Goal: Register for event/course

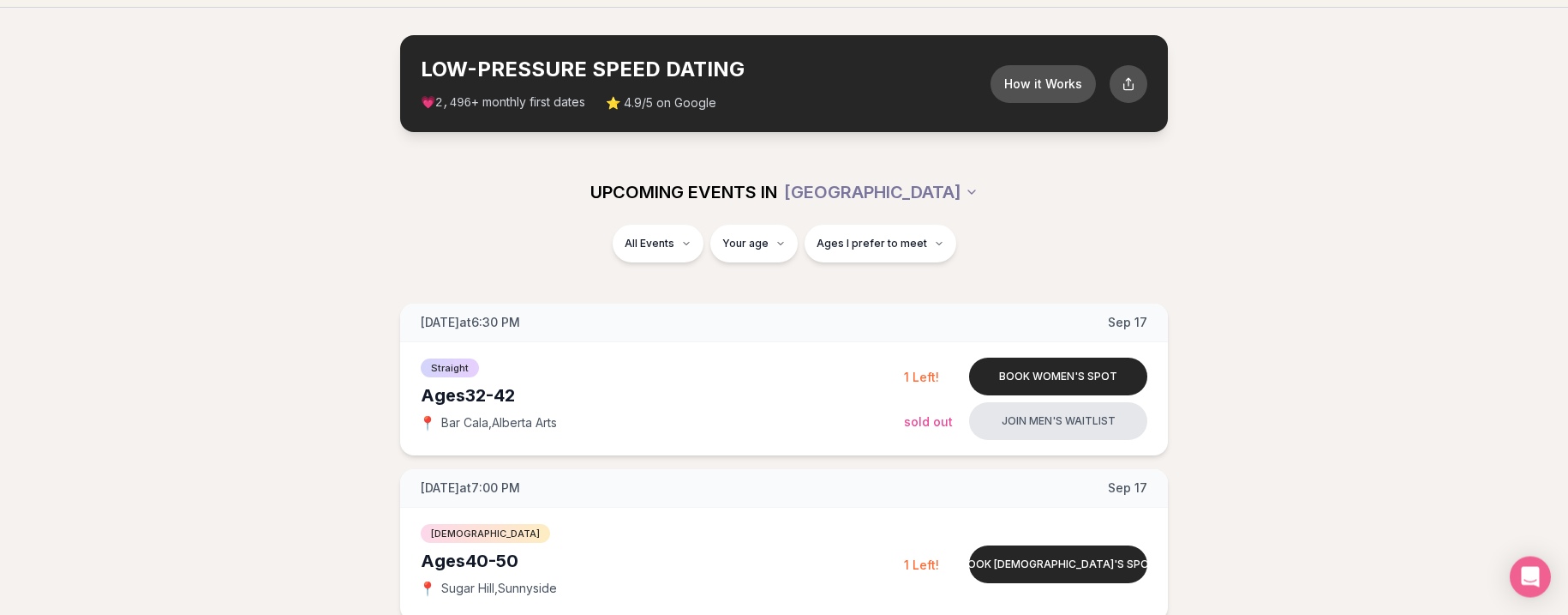
scroll to position [88, 0]
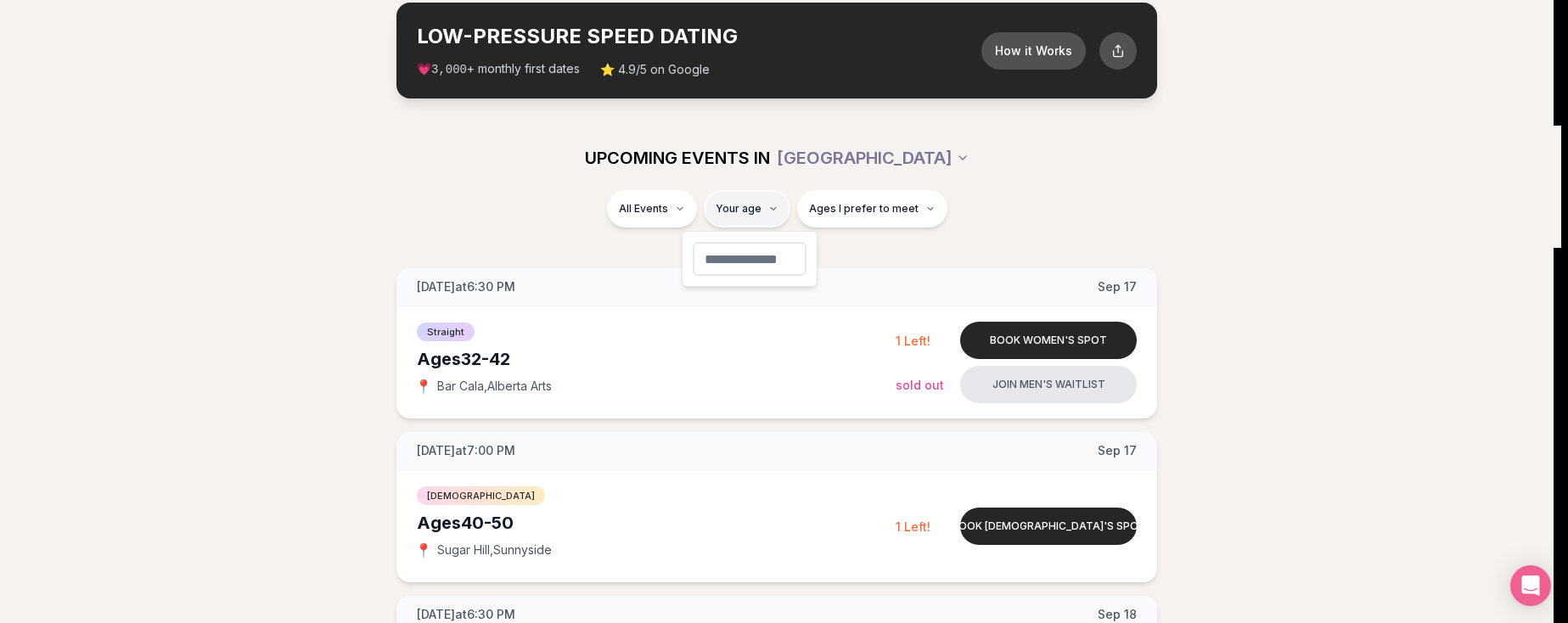
type input "**"
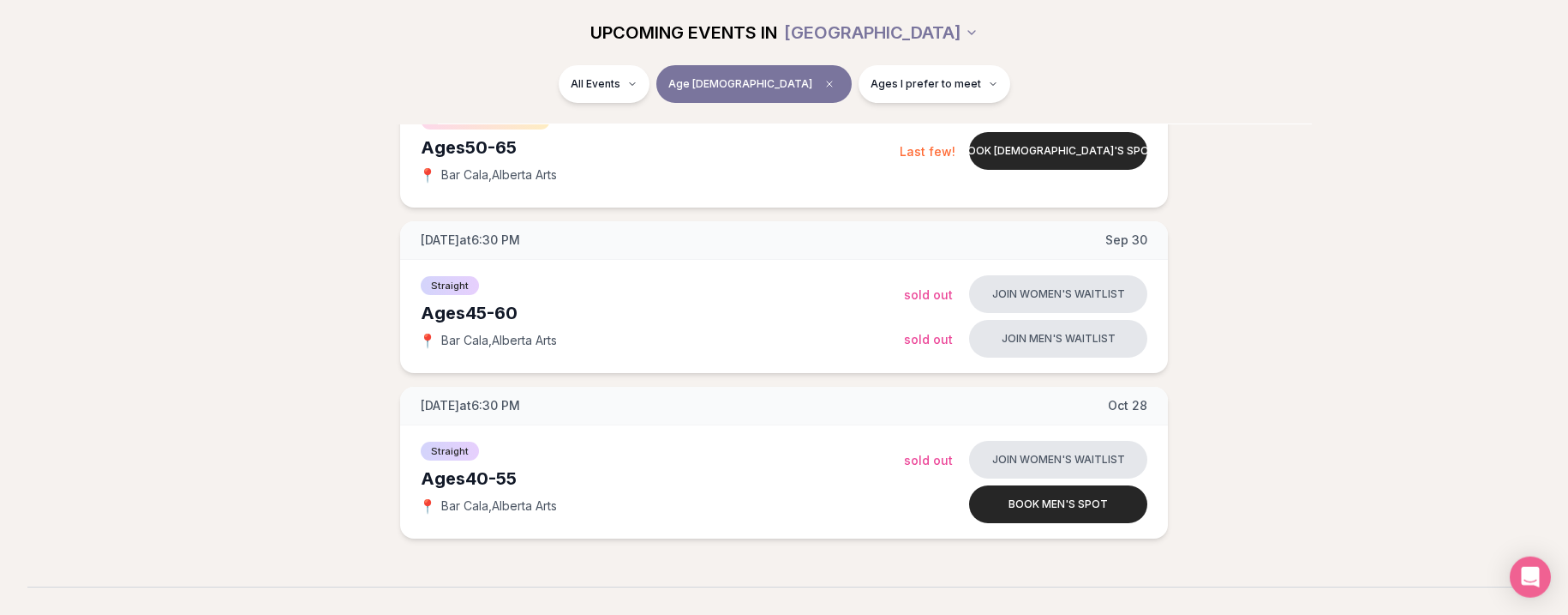
scroll to position [349, 0]
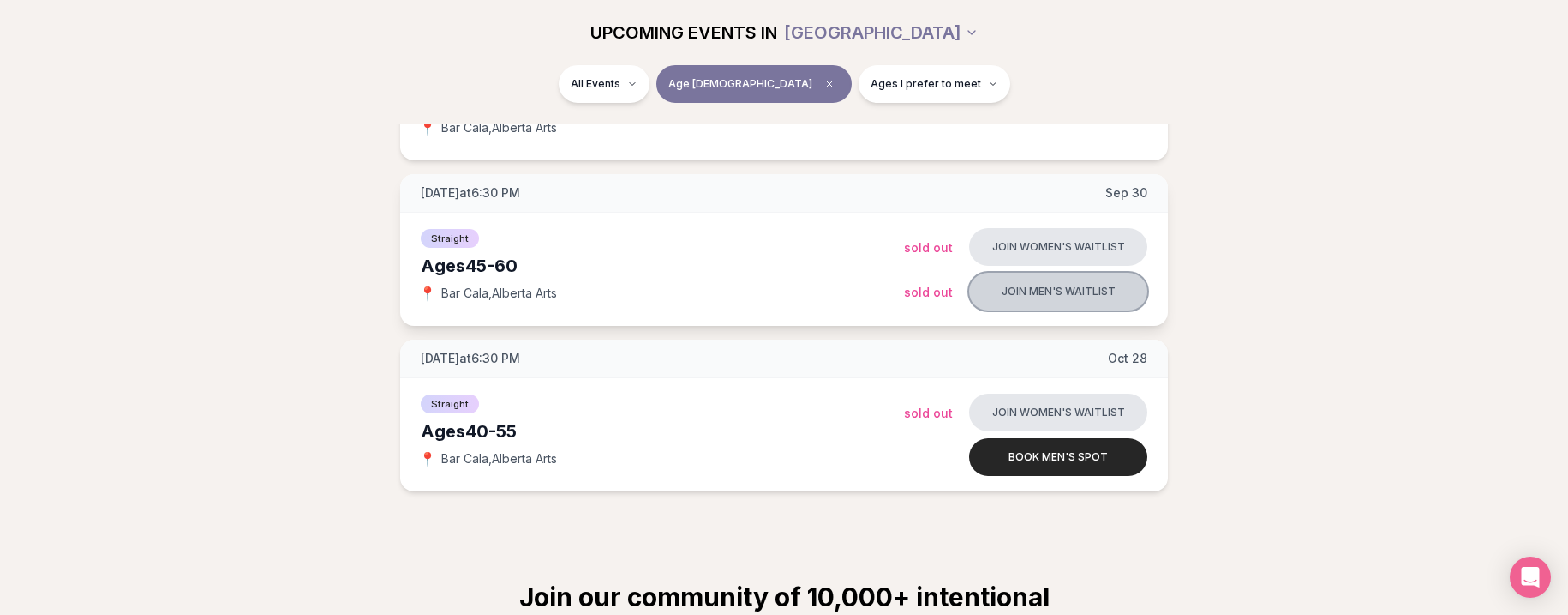
click at [1033, 286] on button "Join men's waitlist" at bounding box center [1058, 292] width 178 height 38
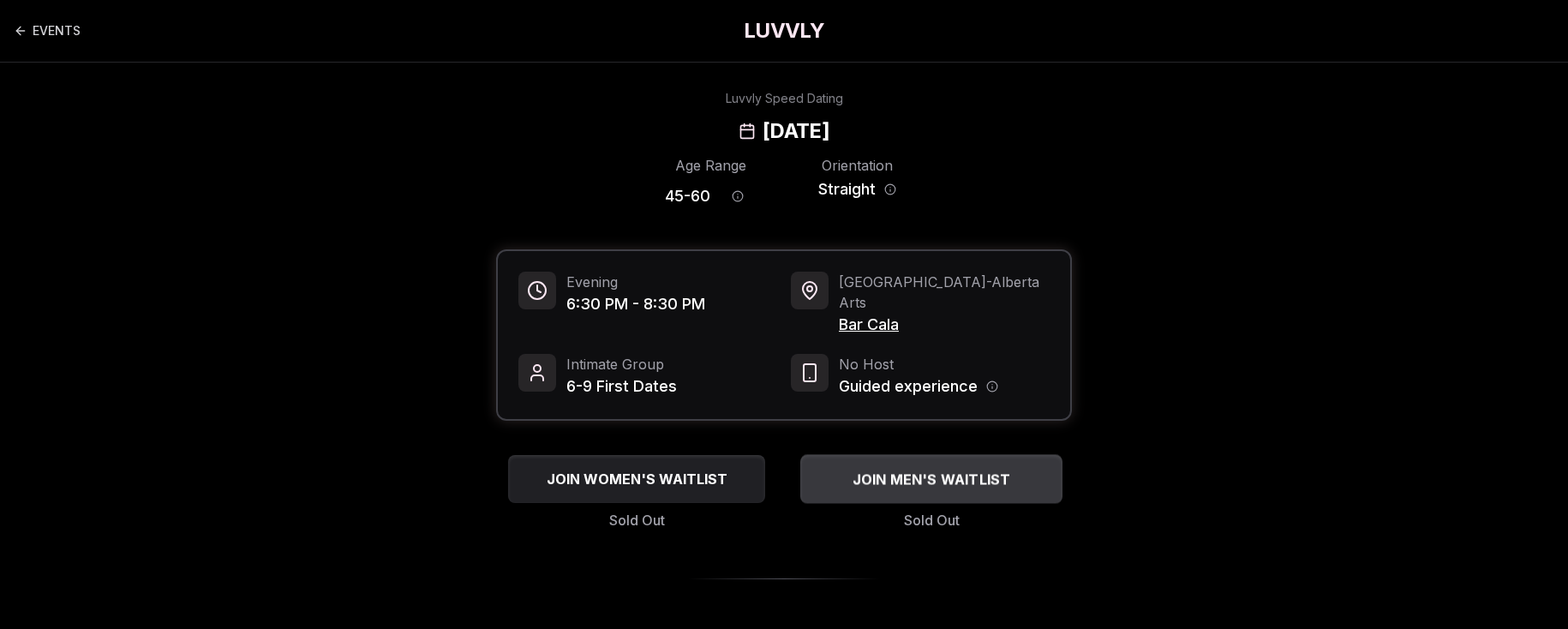
click at [904, 469] on span "JOIN MEN'S WAITLIST" at bounding box center [932, 479] width 165 height 21
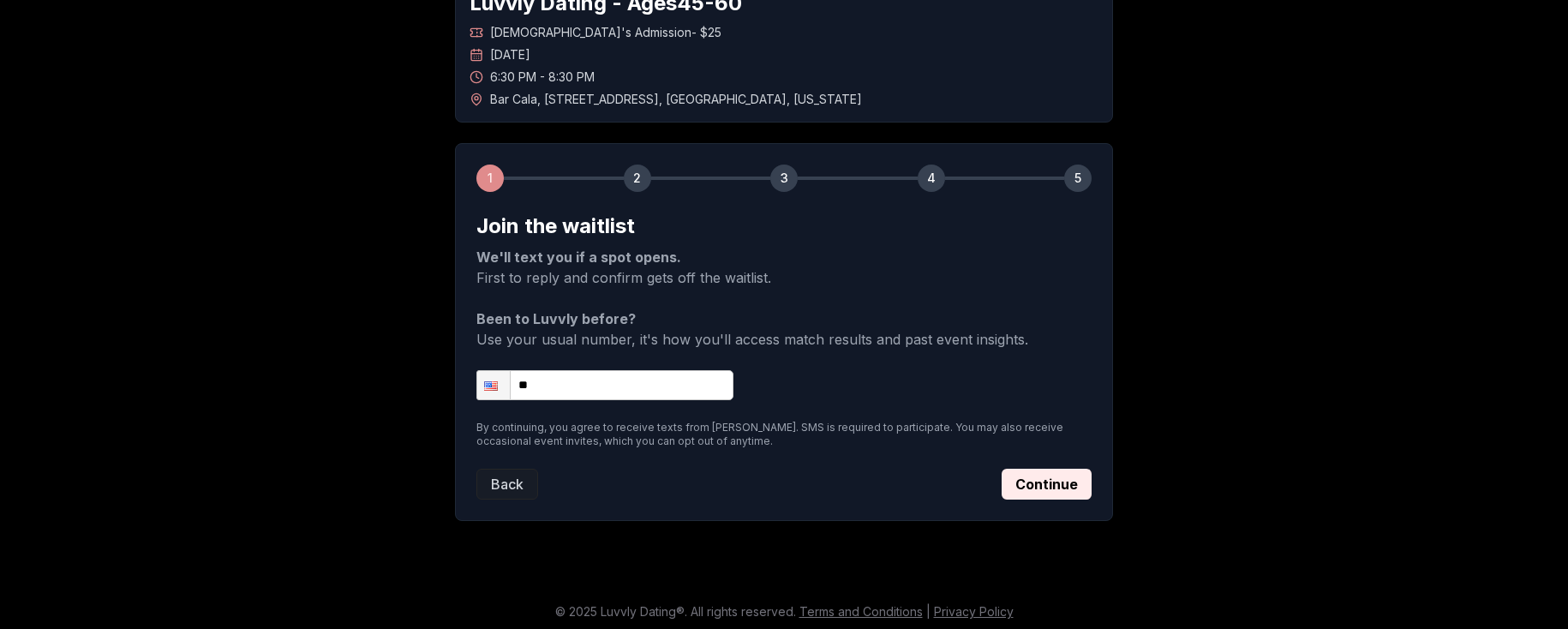
scroll to position [120, 0]
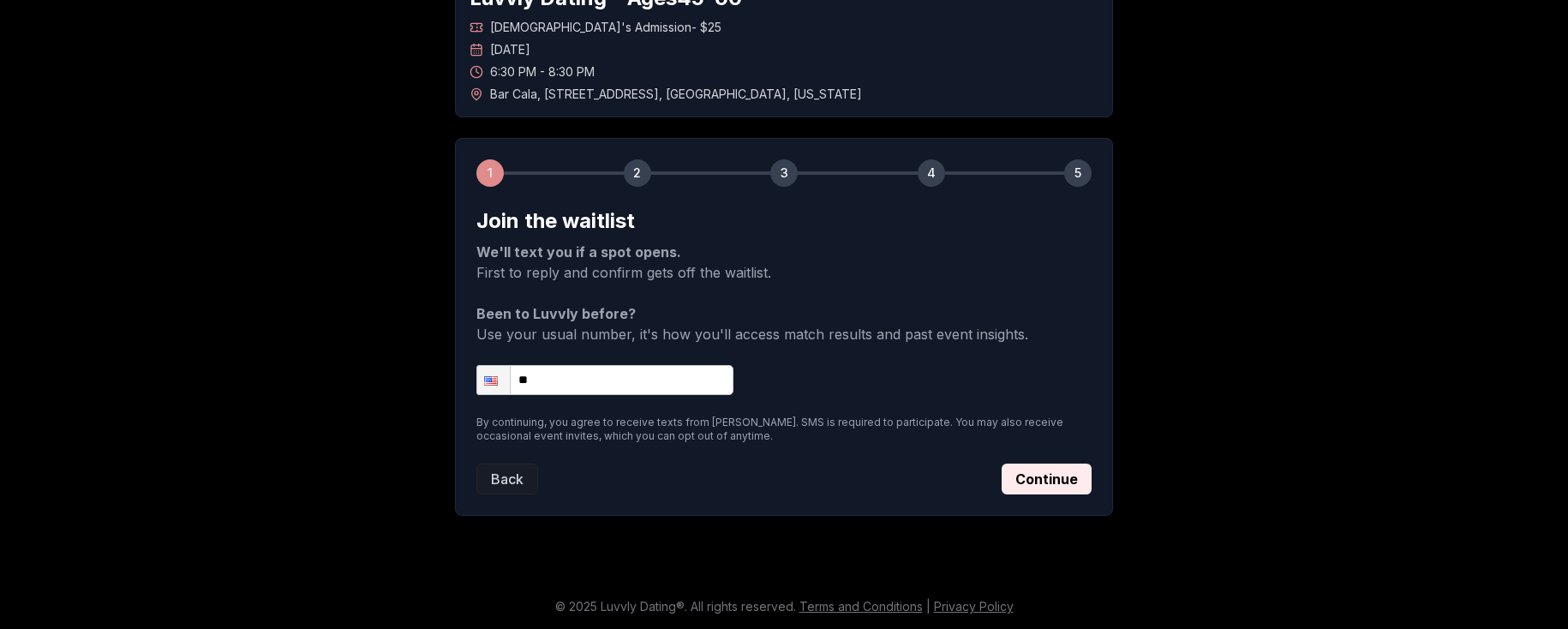
click at [589, 392] on input "**" at bounding box center [605, 380] width 257 height 30
click at [583, 386] on input "**" at bounding box center [605, 380] width 257 height 30
type input "**********"
click at [1035, 487] on button "Continue" at bounding box center [1047, 479] width 90 height 31
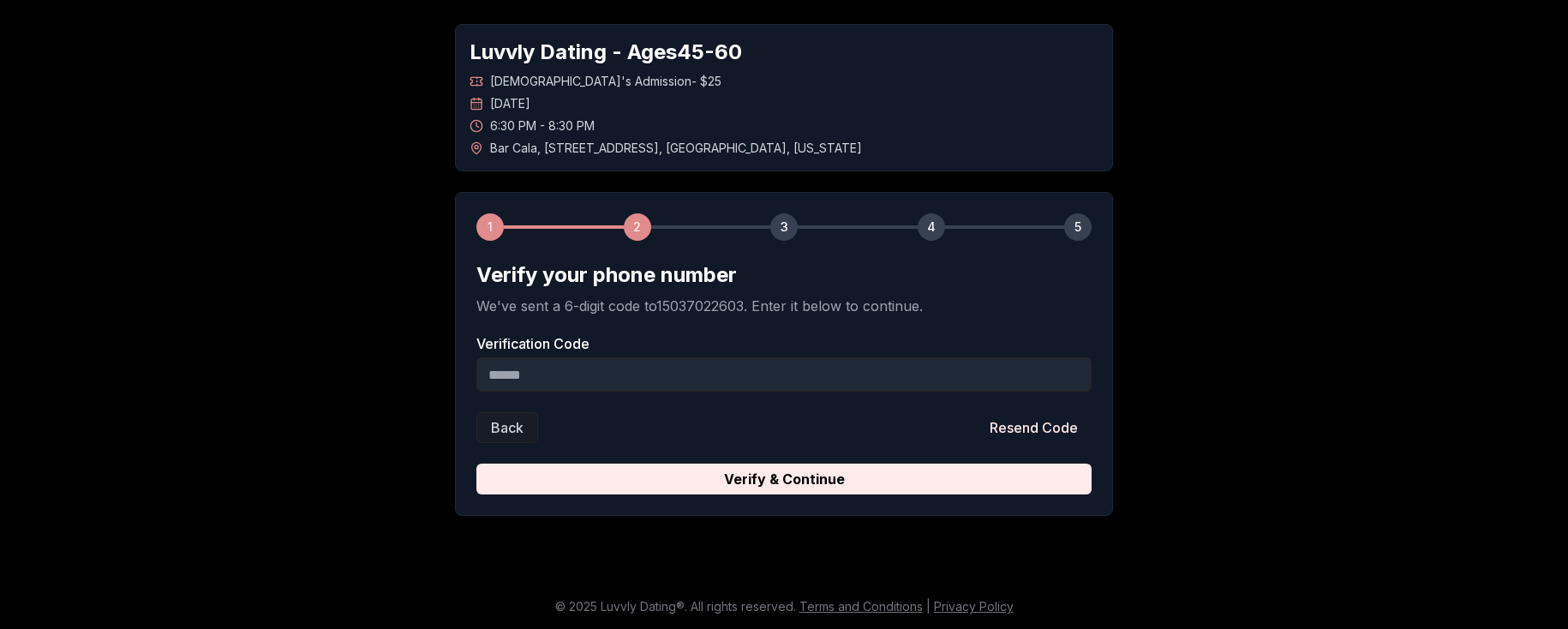
scroll to position [66, 0]
click at [646, 380] on input "Verification Code" at bounding box center [784, 374] width 615 height 34
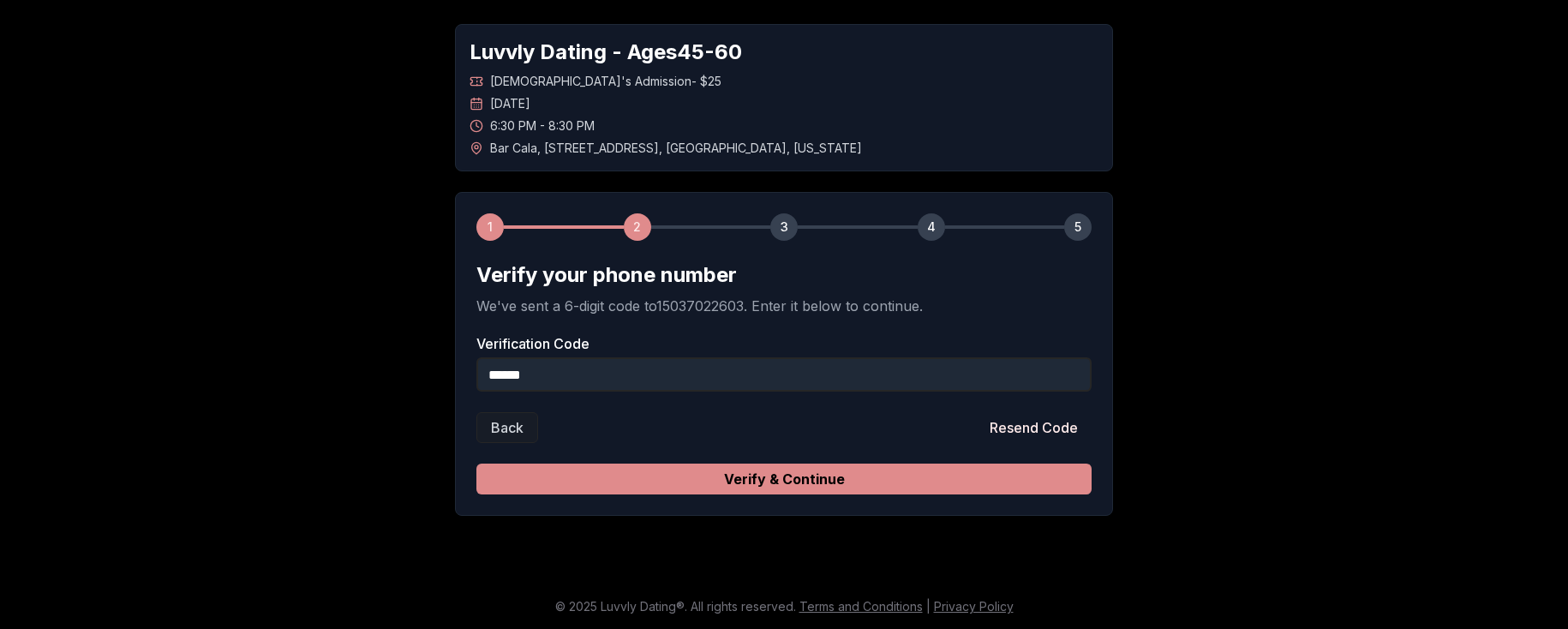
type input "******"
click at [776, 479] on button "Verify & Continue" at bounding box center [784, 479] width 615 height 31
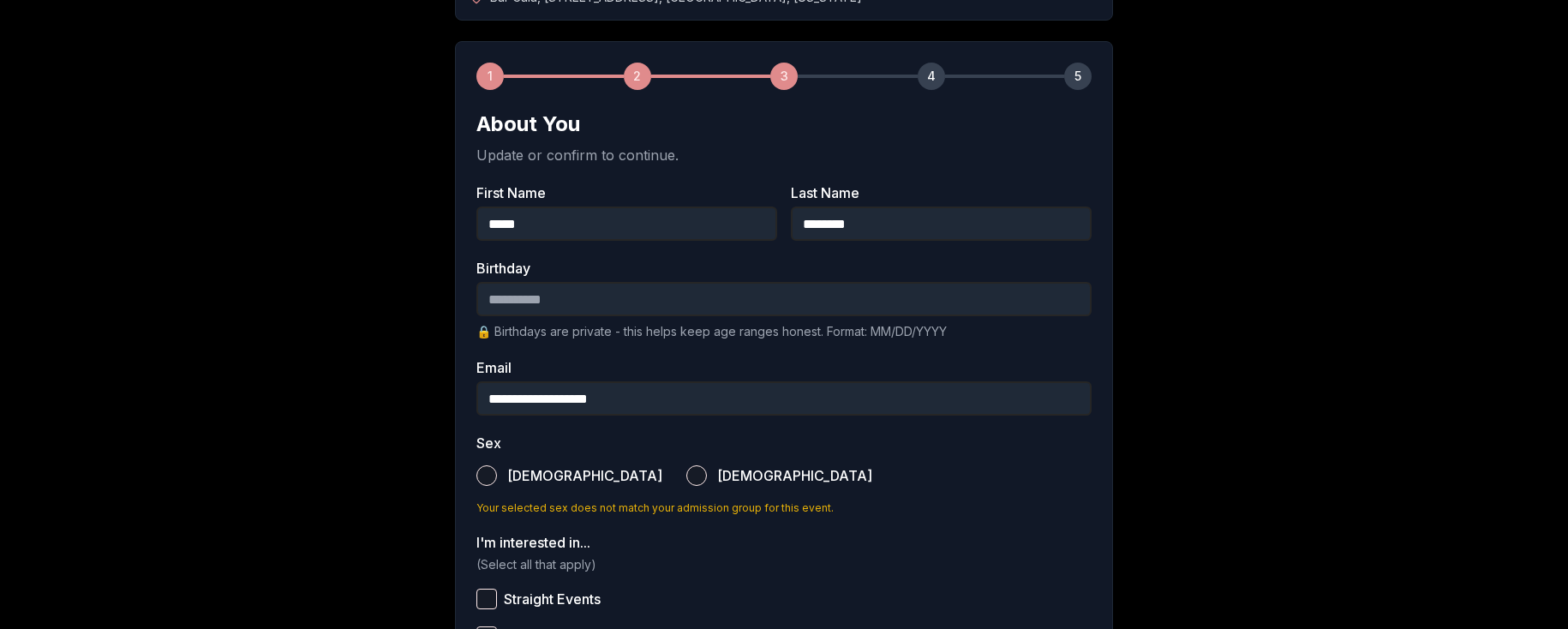
scroll to position [241, 0]
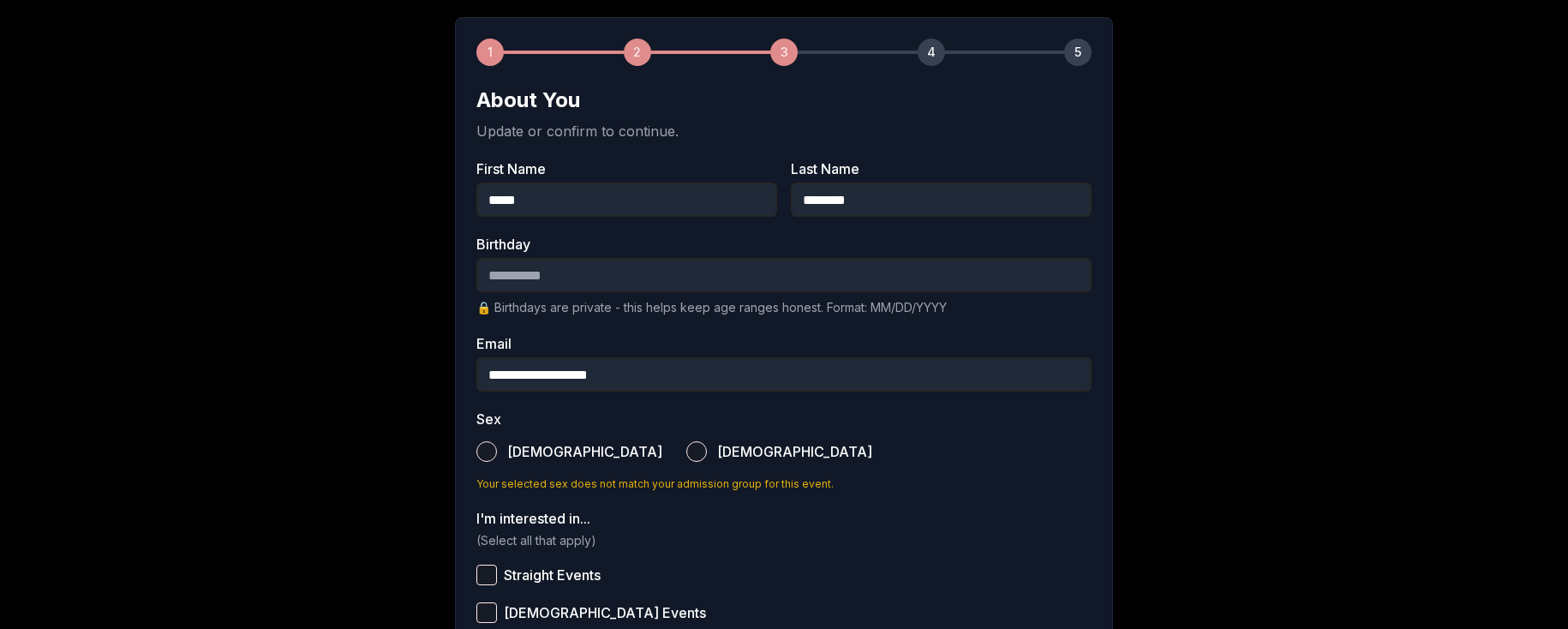
click at [545, 276] on input "Birthday" at bounding box center [784, 275] width 615 height 34
type input "**********"
click at [489, 446] on button "[DEMOGRAPHIC_DATA]" at bounding box center [487, 452] width 21 height 21
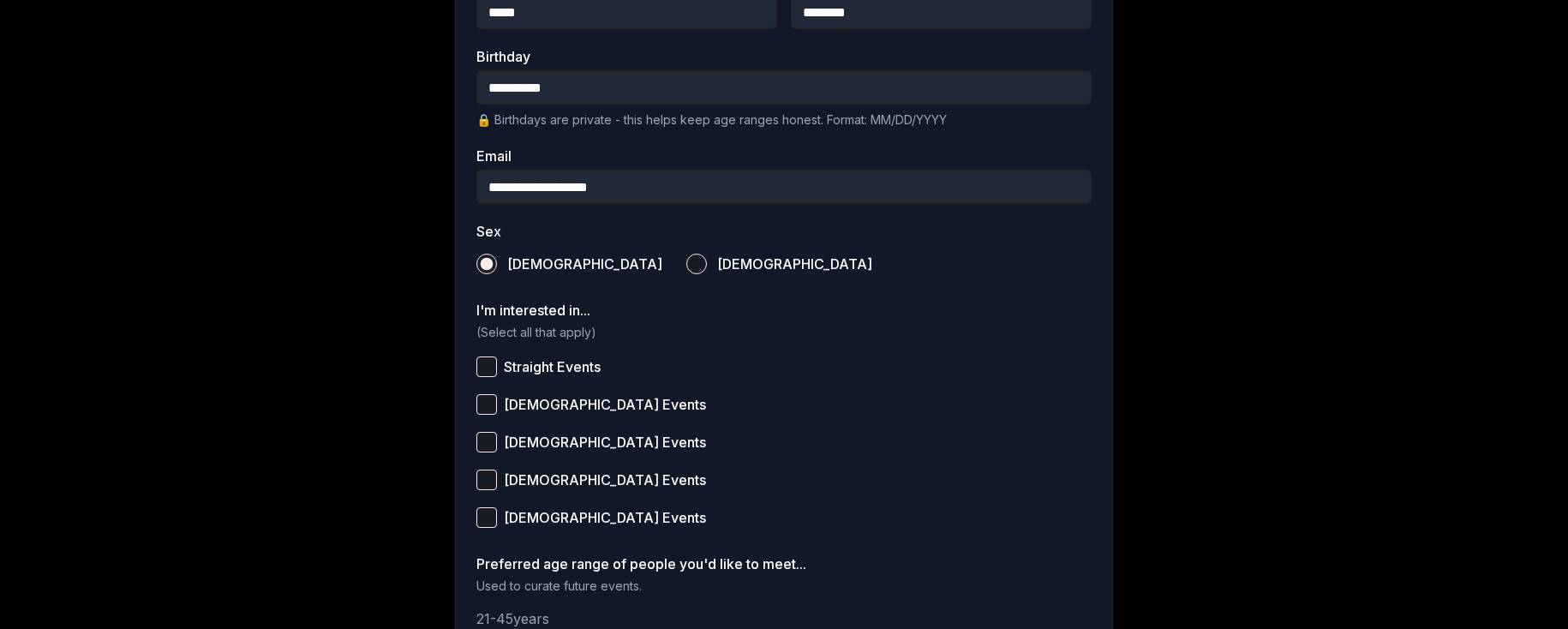
scroll to position [504, 0]
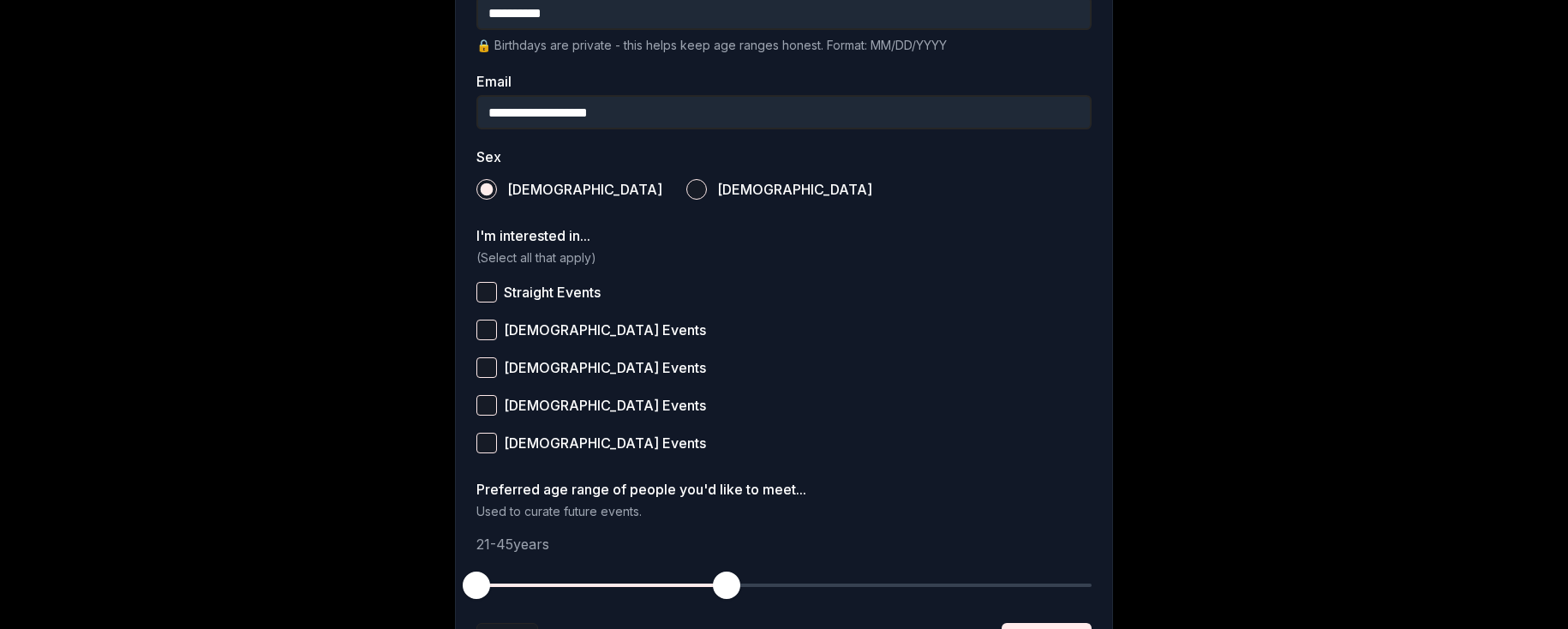
click at [488, 288] on button "Straight Events" at bounding box center [487, 292] width 21 height 21
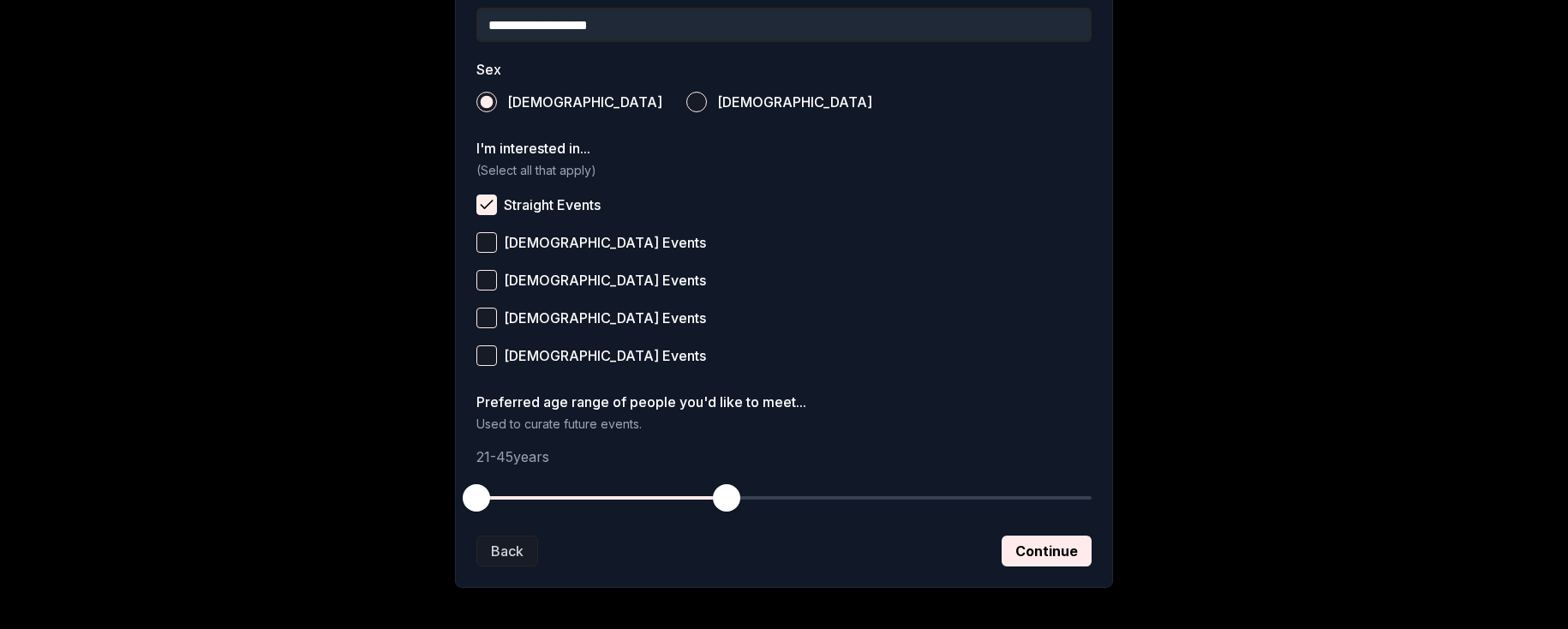
click at [485, 318] on button "[DEMOGRAPHIC_DATA] Events" at bounding box center [487, 317] width 21 height 21
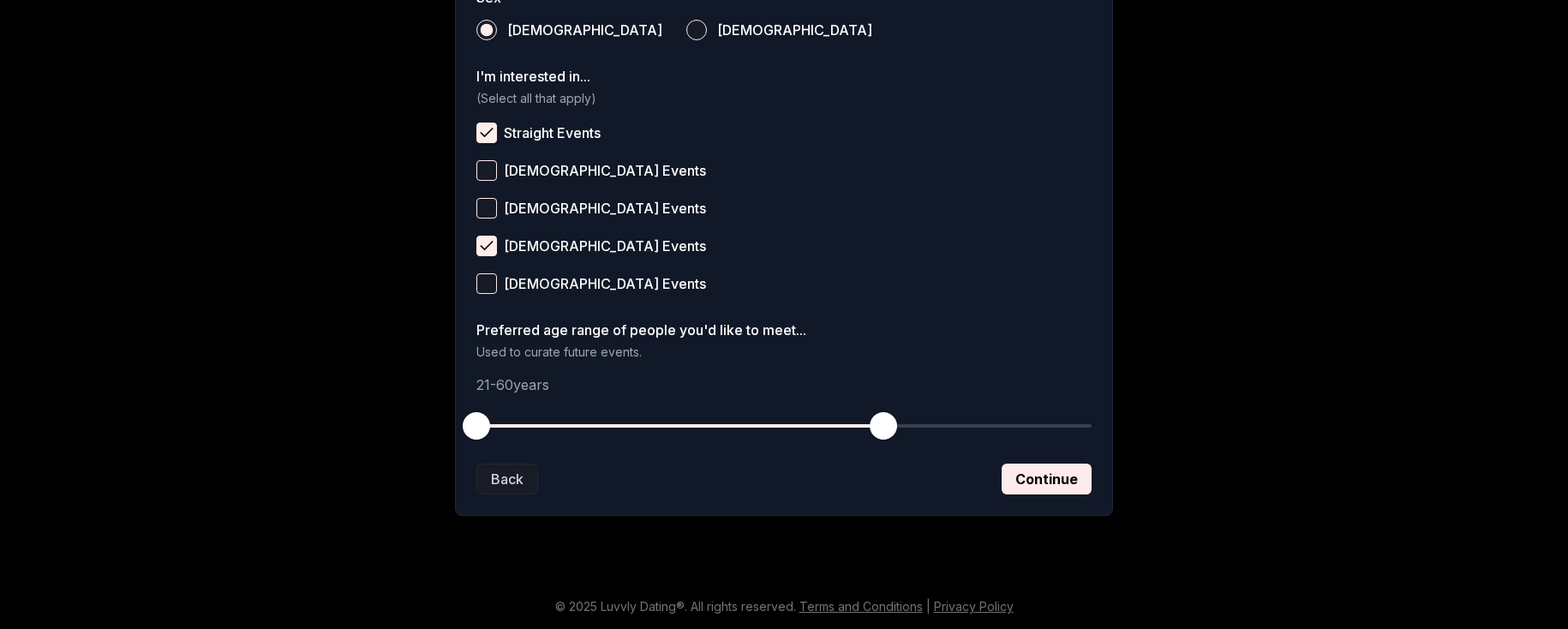
drag, startPoint x: 734, startPoint y: 430, endPoint x: 884, endPoint y: 419, distance: 150.4
click at [884, 419] on span "button" at bounding box center [883, 426] width 28 height 28
drag, startPoint x: 479, startPoint y: 429, endPoint x: 674, endPoint y: 428, distance: 195.0
click at [674, 428] on span "button" at bounding box center [675, 426] width 28 height 28
click at [1053, 480] on button "Continue" at bounding box center [1047, 479] width 90 height 31
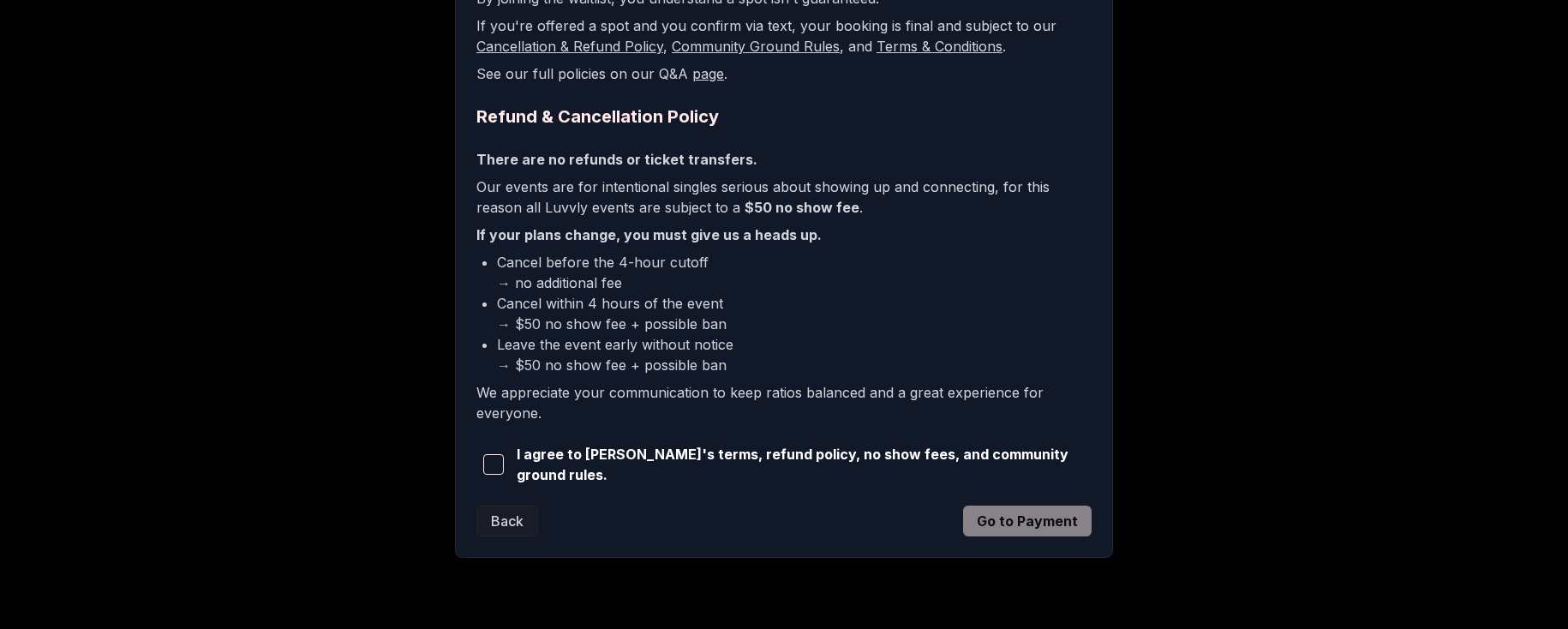
scroll to position [412, 0]
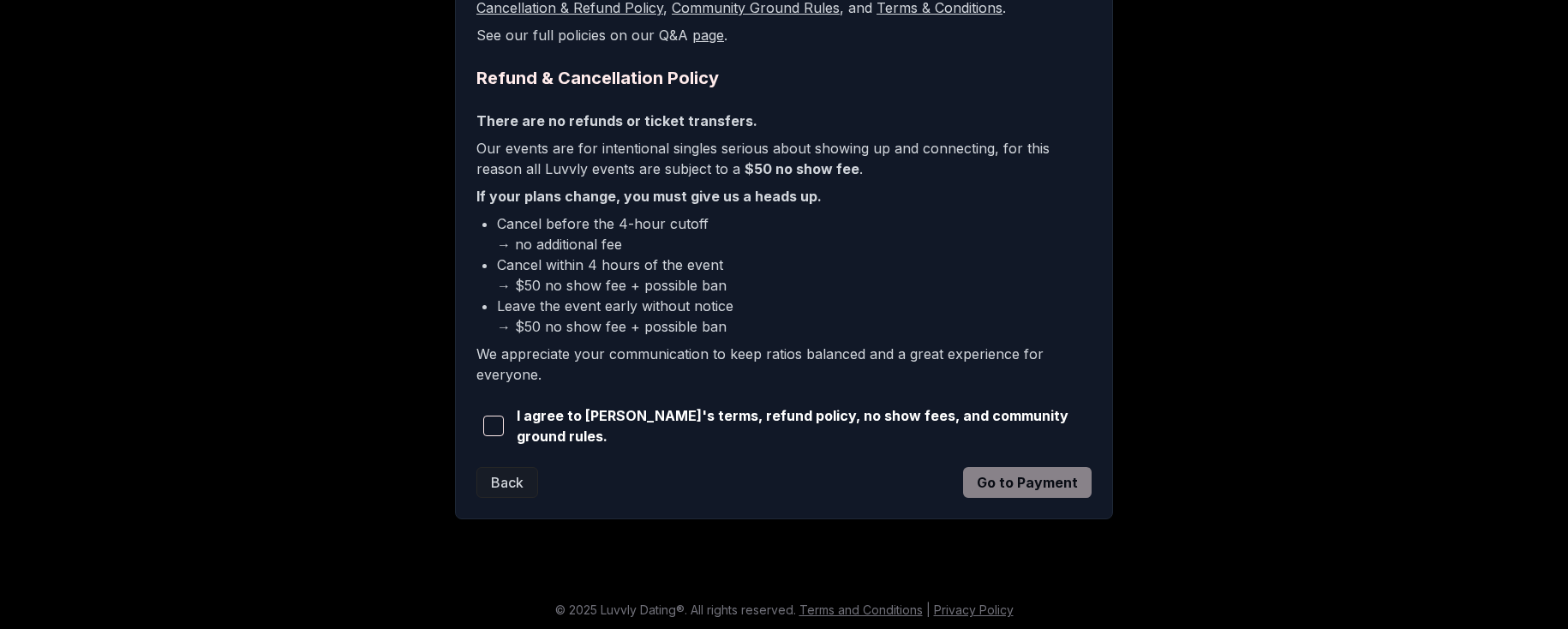
click at [497, 429] on span "button" at bounding box center [493, 426] width 21 height 21
click at [1021, 483] on button "Go to Payment" at bounding box center [1027, 482] width 128 height 31
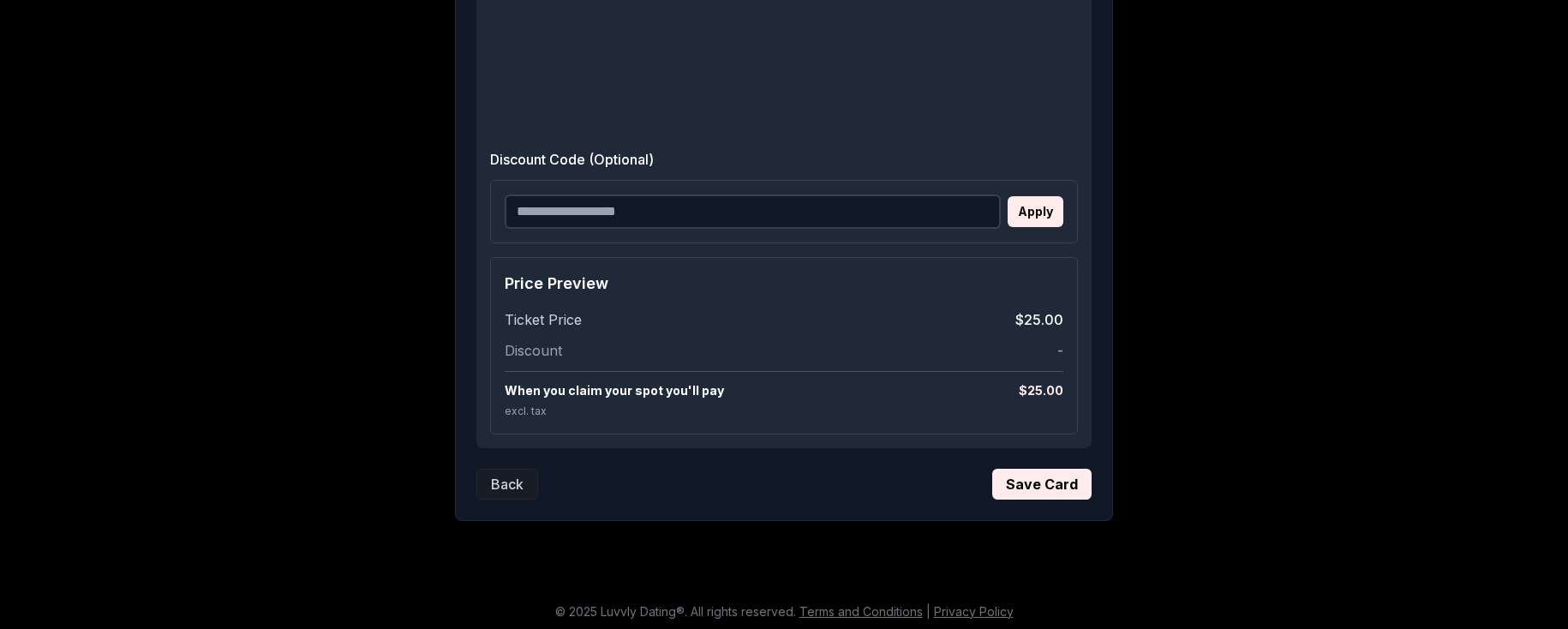
scroll to position [921, 0]
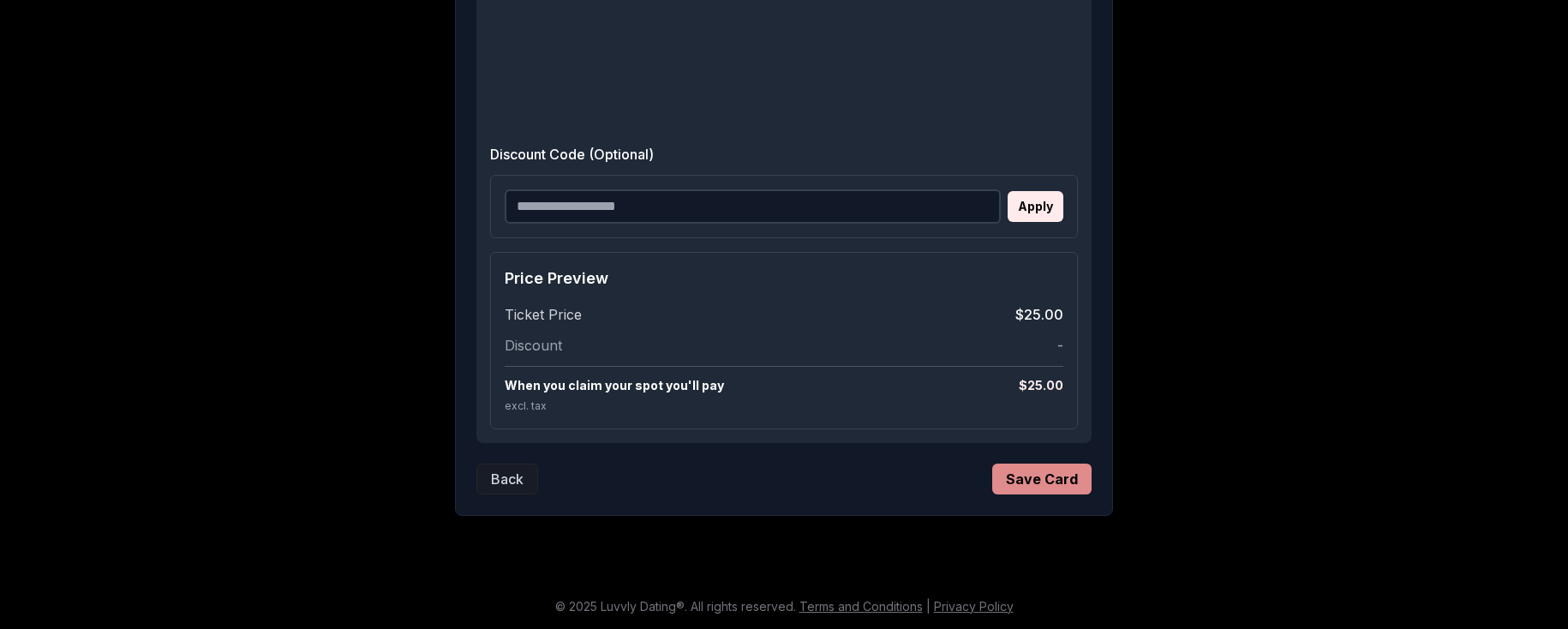
click at [1035, 486] on button "Save Card" at bounding box center [1042, 479] width 99 height 31
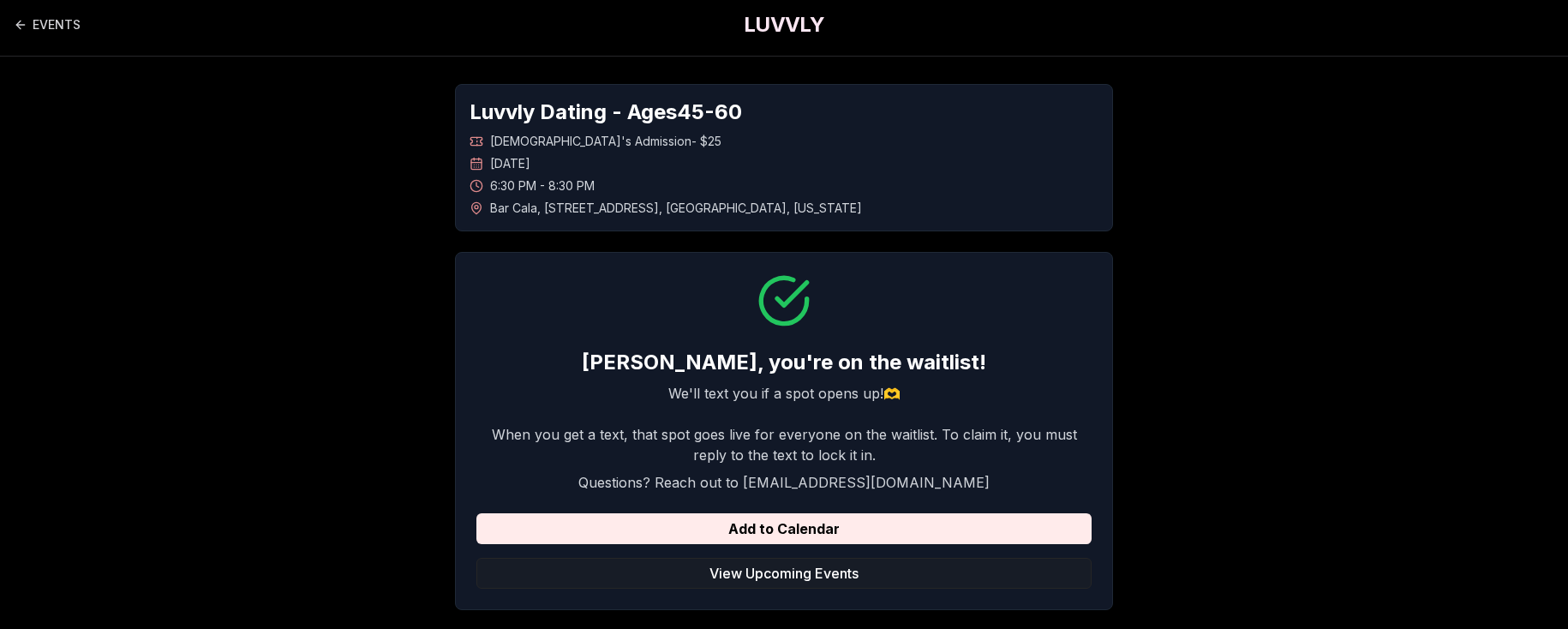
scroll to position [0, 0]
